Goal: Information Seeking & Learning: Find specific fact

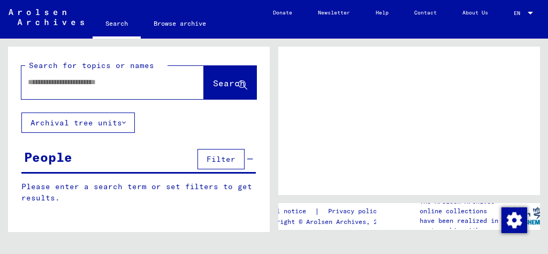
click at [70, 84] on input "text" at bounding box center [103, 82] width 150 height 11
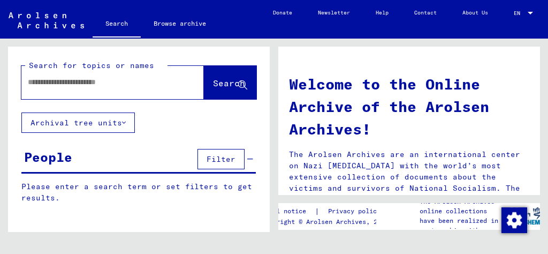
click at [70, 84] on input "text" at bounding box center [100, 82] width 144 height 11
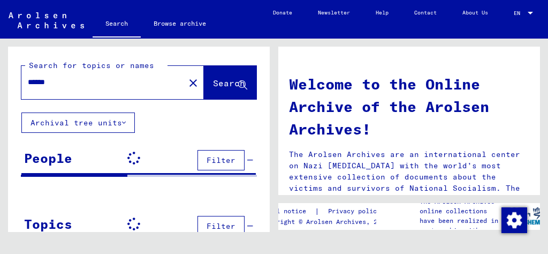
click at [70, 84] on input "******" at bounding box center [100, 82] width 144 height 11
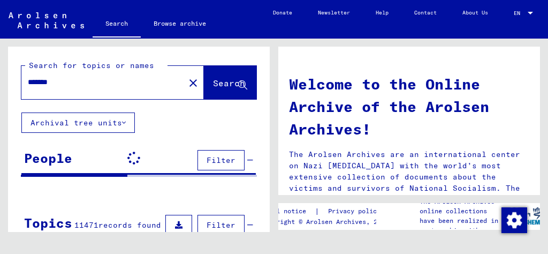
type input "*******"
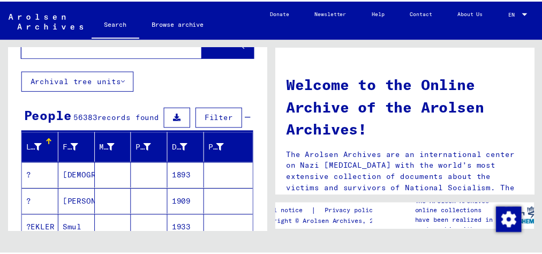
scroll to position [45, 0]
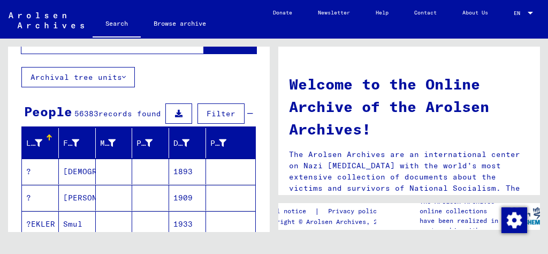
click at [209, 109] on span "Filter" at bounding box center [221, 114] width 29 height 10
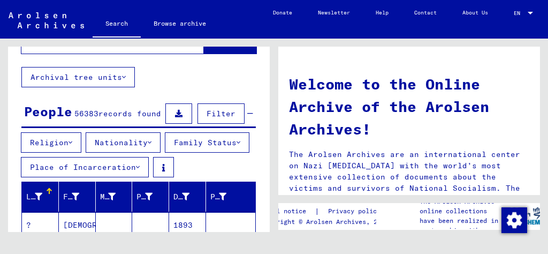
click at [152, 146] on button "Nationality" at bounding box center [123, 142] width 75 height 20
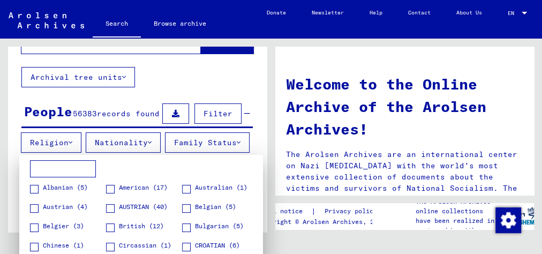
click at [74, 168] on input at bounding box center [63, 168] width 66 height 17
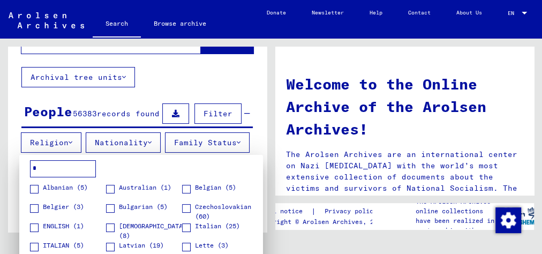
type input "*"
click at [107, 244] on span at bounding box center [110, 246] width 9 height 9
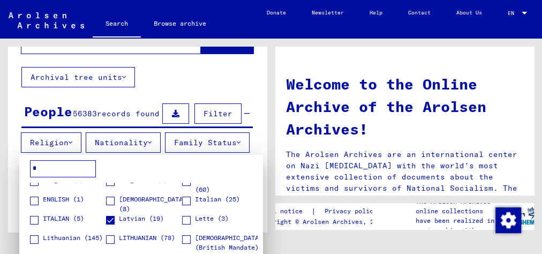
scroll to position [31, 0]
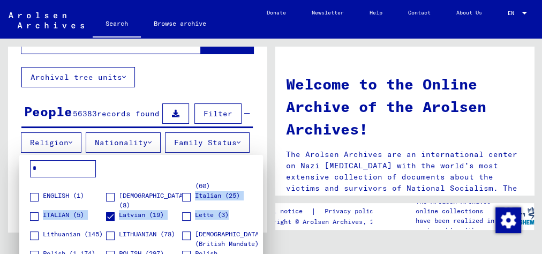
drag, startPoint x: 252, startPoint y: 211, endPoint x: 255, endPoint y: 202, distance: 9.3
click at [255, 202] on div "Albanian (5) [DEMOGRAPHIC_DATA] (1) [DEMOGRAPHIC_DATA] (5) [DEMOGRAPHIC_DATA] (…" at bounding box center [143, 223] width 227 height 80
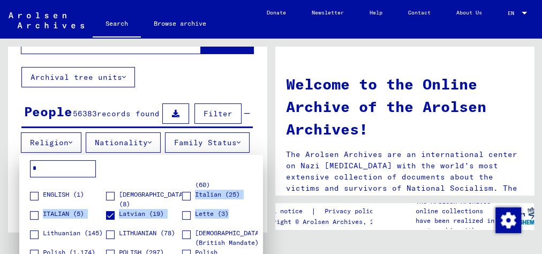
scroll to position [29, 0]
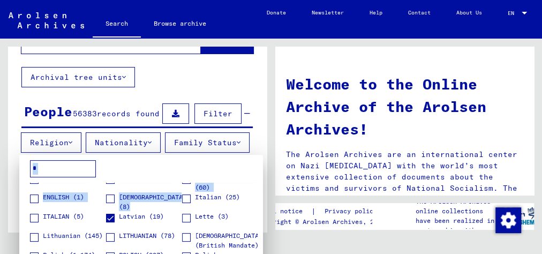
drag, startPoint x: 264, startPoint y: 92, endPoint x: 259, endPoint y: 202, distance: 110.4
click at [259, 202] on div "* Albanian (5) [DEMOGRAPHIC_DATA] (1) [DEMOGRAPHIC_DATA] (5) [DEMOGRAPHIC_DATA]…" at bounding box center [271, 127] width 542 height 254
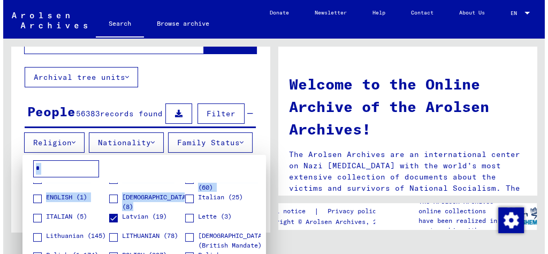
scroll to position [0, 3]
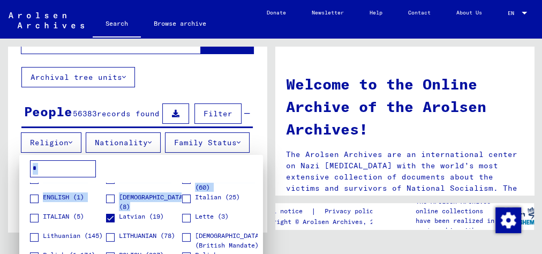
click at [255, 166] on div "* Albanian (5) [DEMOGRAPHIC_DATA] (1) [DEMOGRAPHIC_DATA] (5) [DEMOGRAPHIC_DATA]…" at bounding box center [141, 211] width 233 height 103
click at [257, 139] on div at bounding box center [271, 127] width 542 height 254
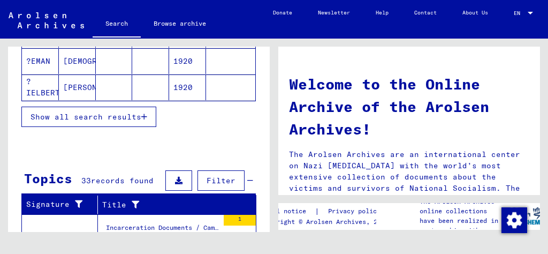
scroll to position [285, 0]
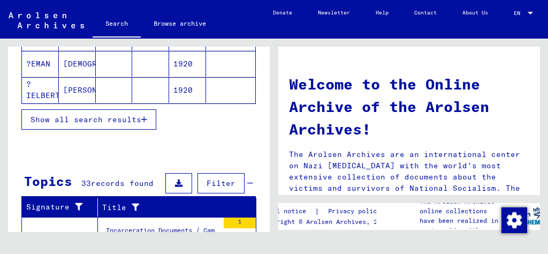
click at [82, 124] on span "Show all search results" at bounding box center [86, 120] width 111 height 10
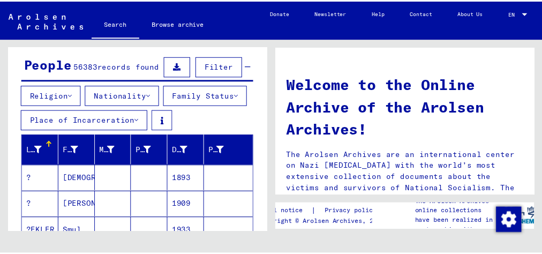
scroll to position [87, 0]
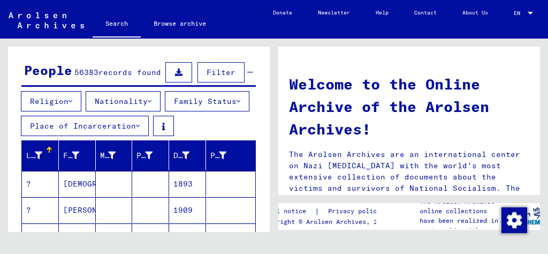
click at [151, 104] on icon at bounding box center [150, 100] width 4 height 7
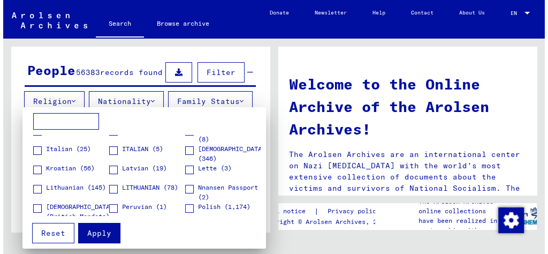
scroll to position [211, 0]
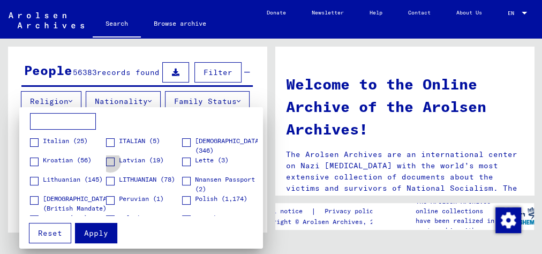
click at [109, 160] on span at bounding box center [110, 161] width 9 height 9
click at [108, 227] on button "Apply" at bounding box center [96, 233] width 42 height 20
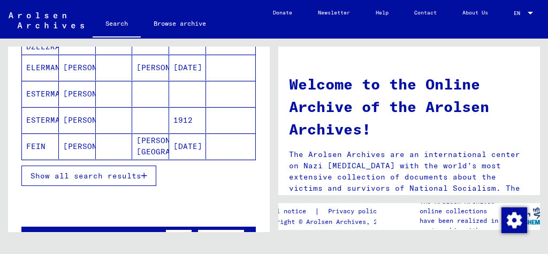
scroll to position [236, 0]
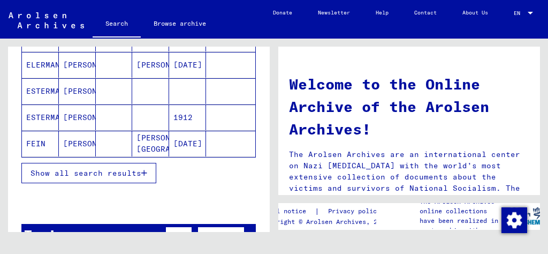
click at [96, 178] on span "Show all search results" at bounding box center [86, 173] width 111 height 10
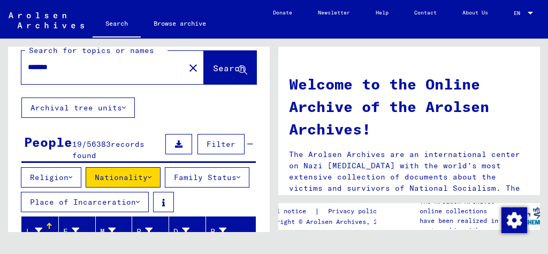
scroll to position [7, 0]
